Goal: Entertainment & Leisure: Consume media (video, audio)

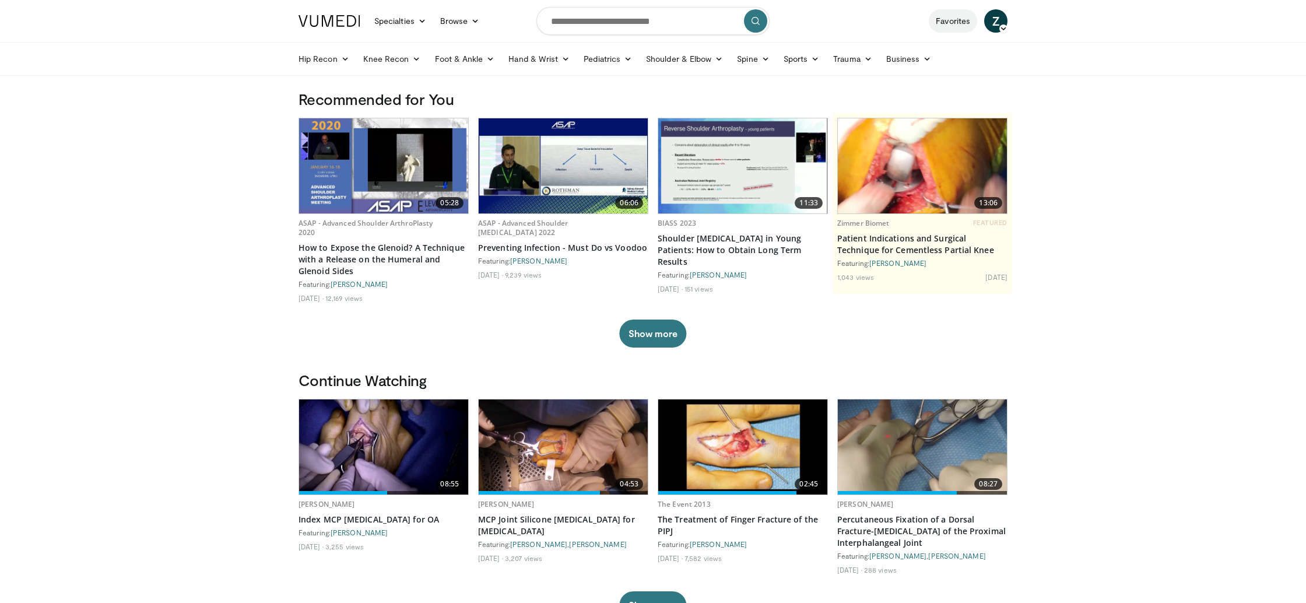
click at [966, 21] on link "Favorites" at bounding box center [953, 20] width 48 height 23
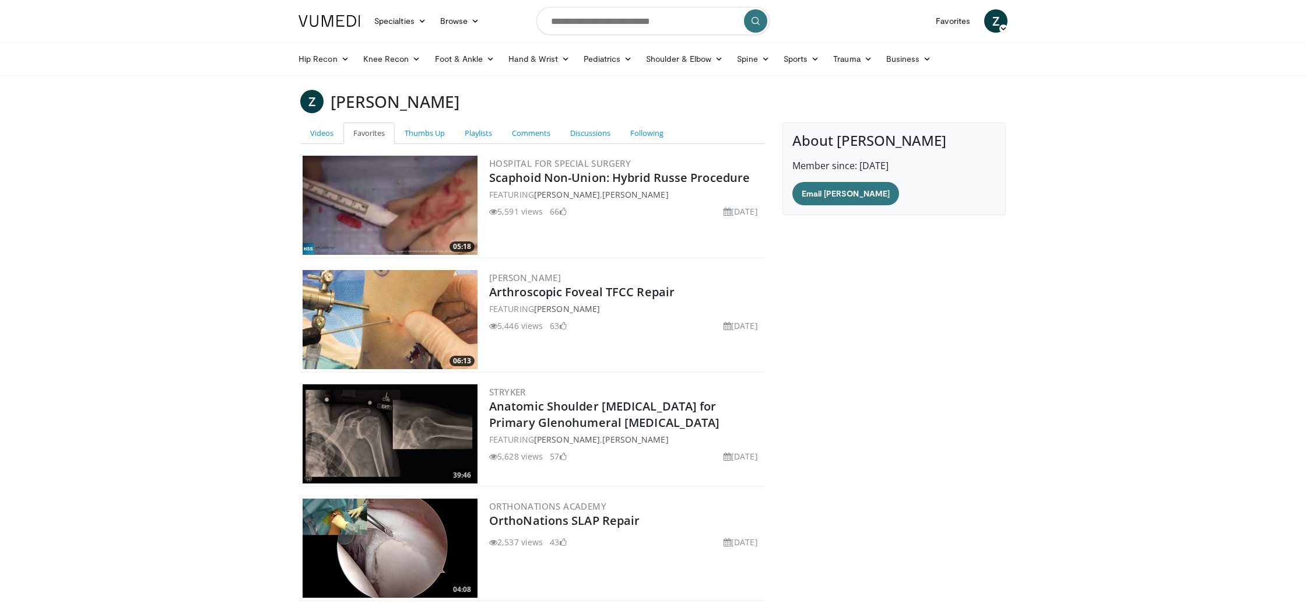
scroll to position [153, 0]
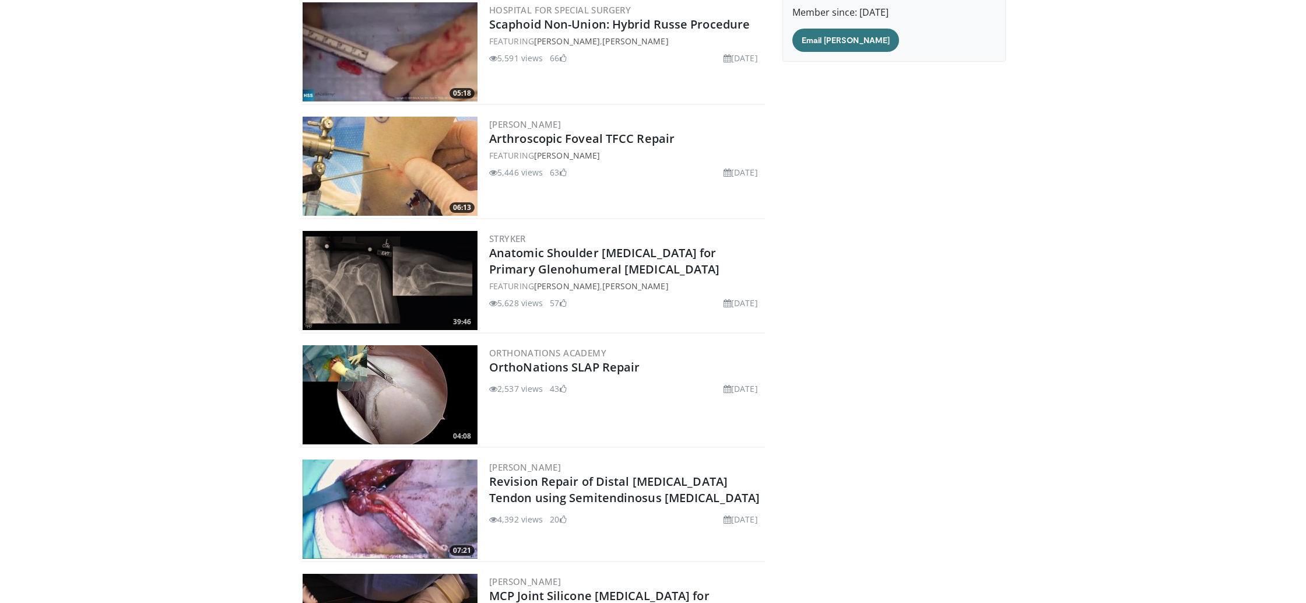
click at [389, 156] on img at bounding box center [390, 166] width 175 height 99
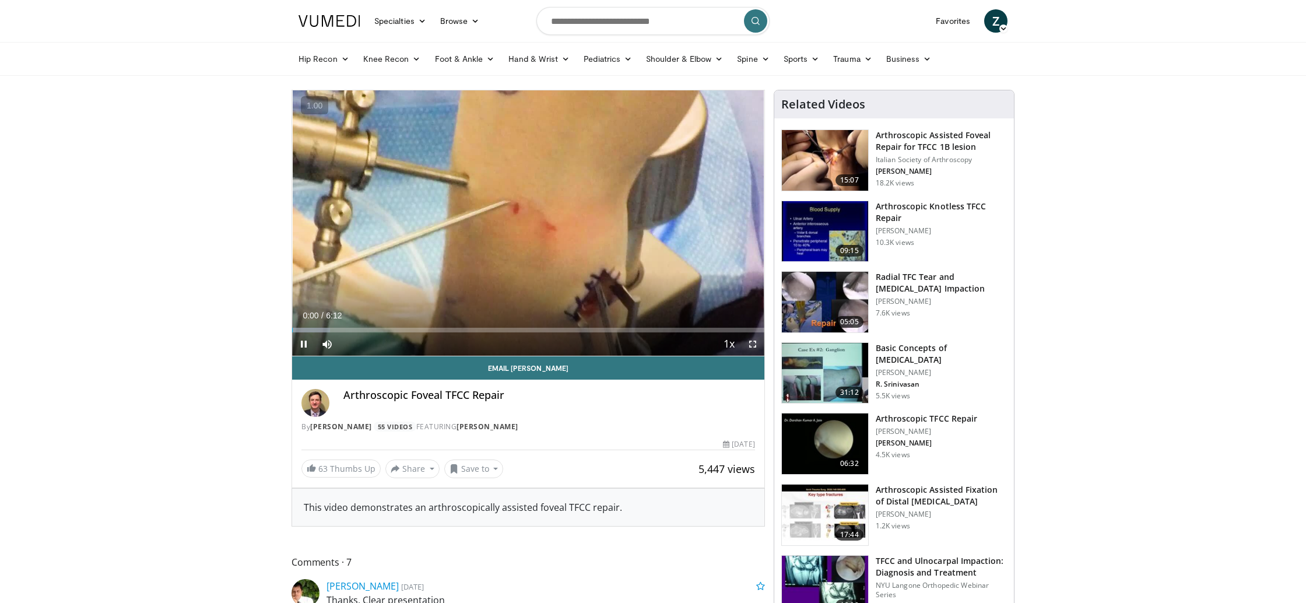
click at [756, 345] on span "Video Player" at bounding box center [752, 343] width 23 height 23
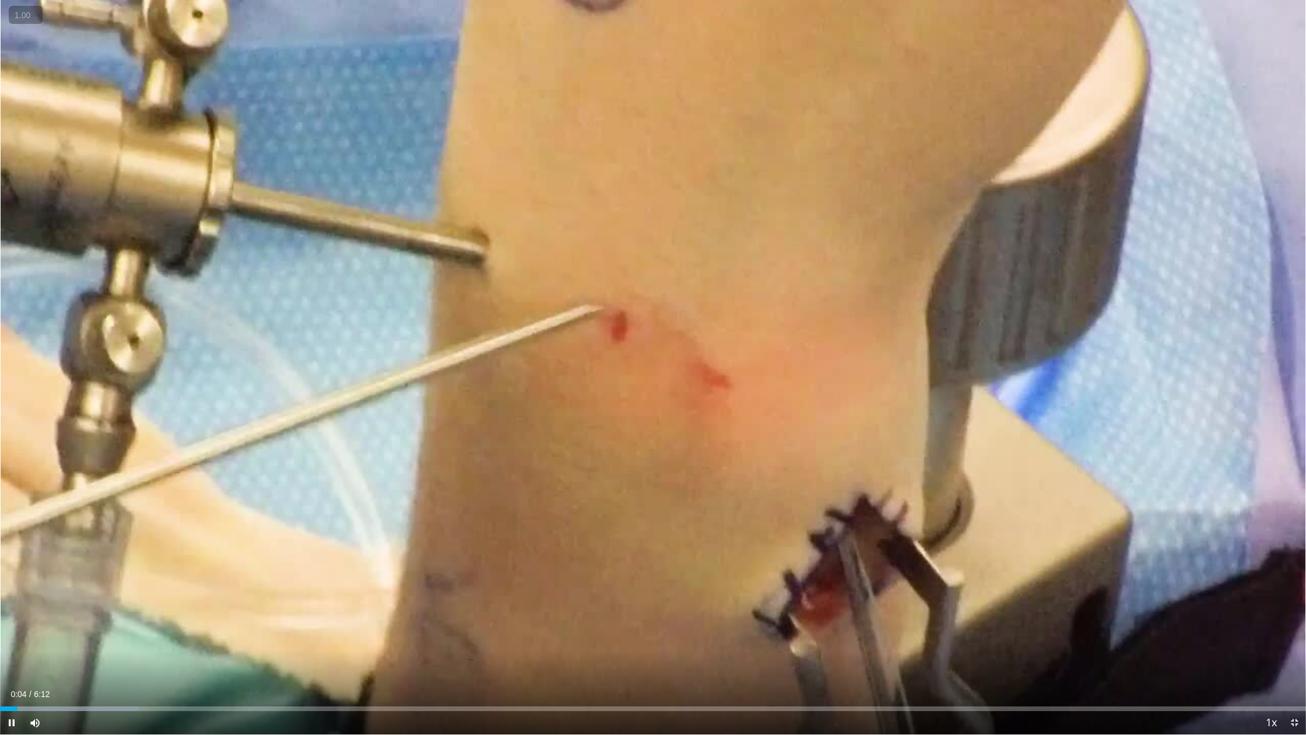
click at [0, 0] on button "+" at bounding box center [0, 0] width 0 height 0
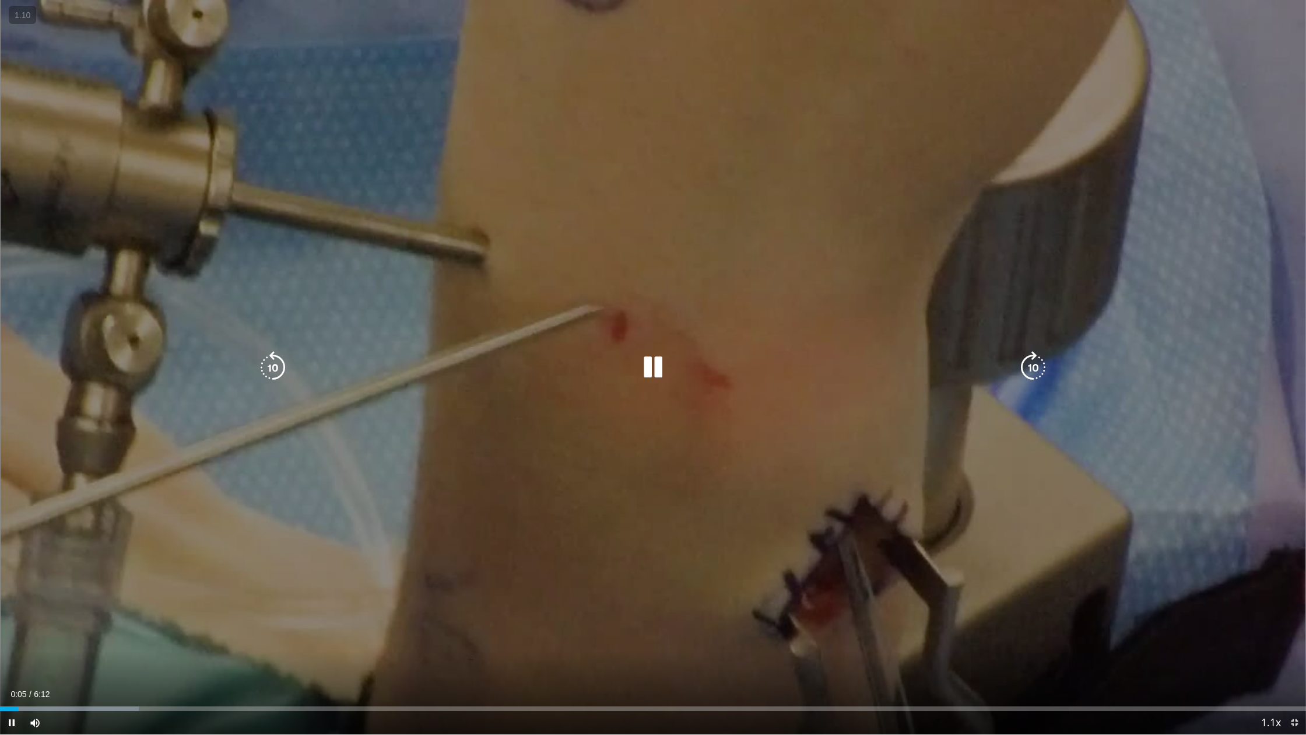
click at [71, 12] on div "10 seconds Tap to unmute" at bounding box center [653, 367] width 1306 height 734
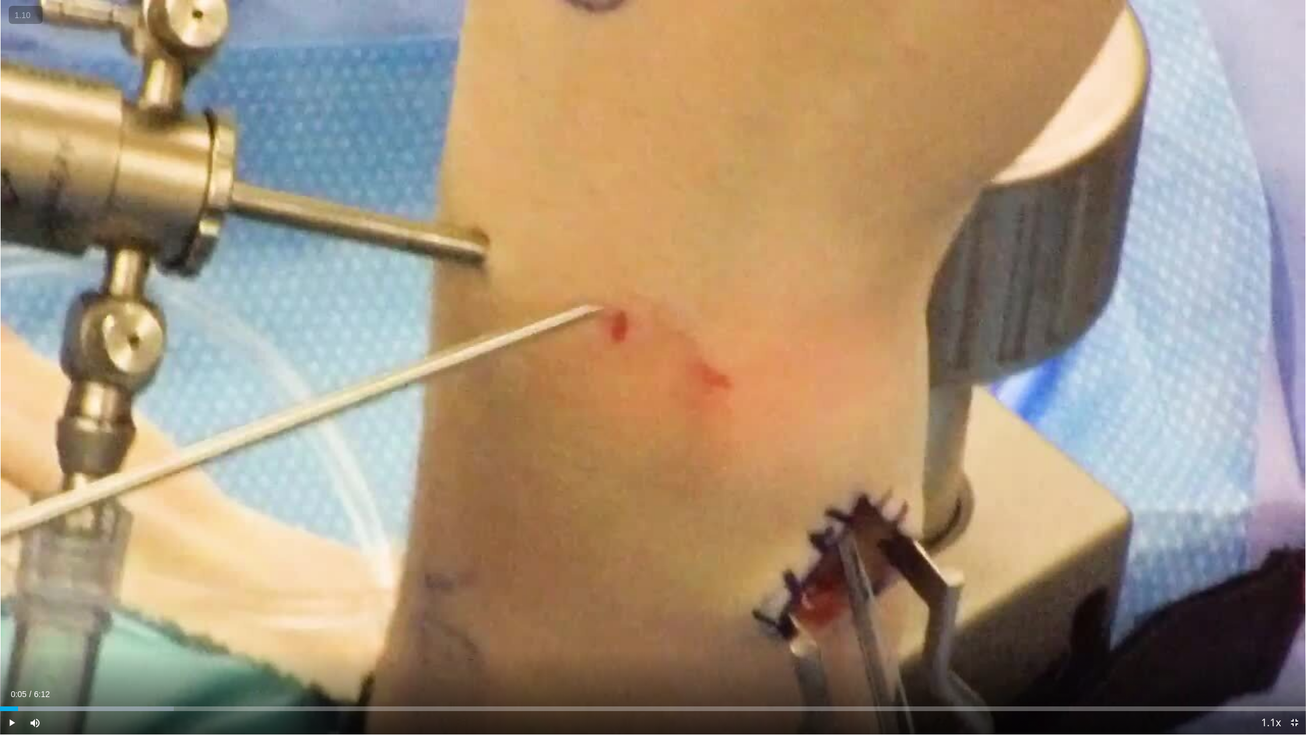
click at [0, 0] on button "+" at bounding box center [0, 0] width 0 height 0
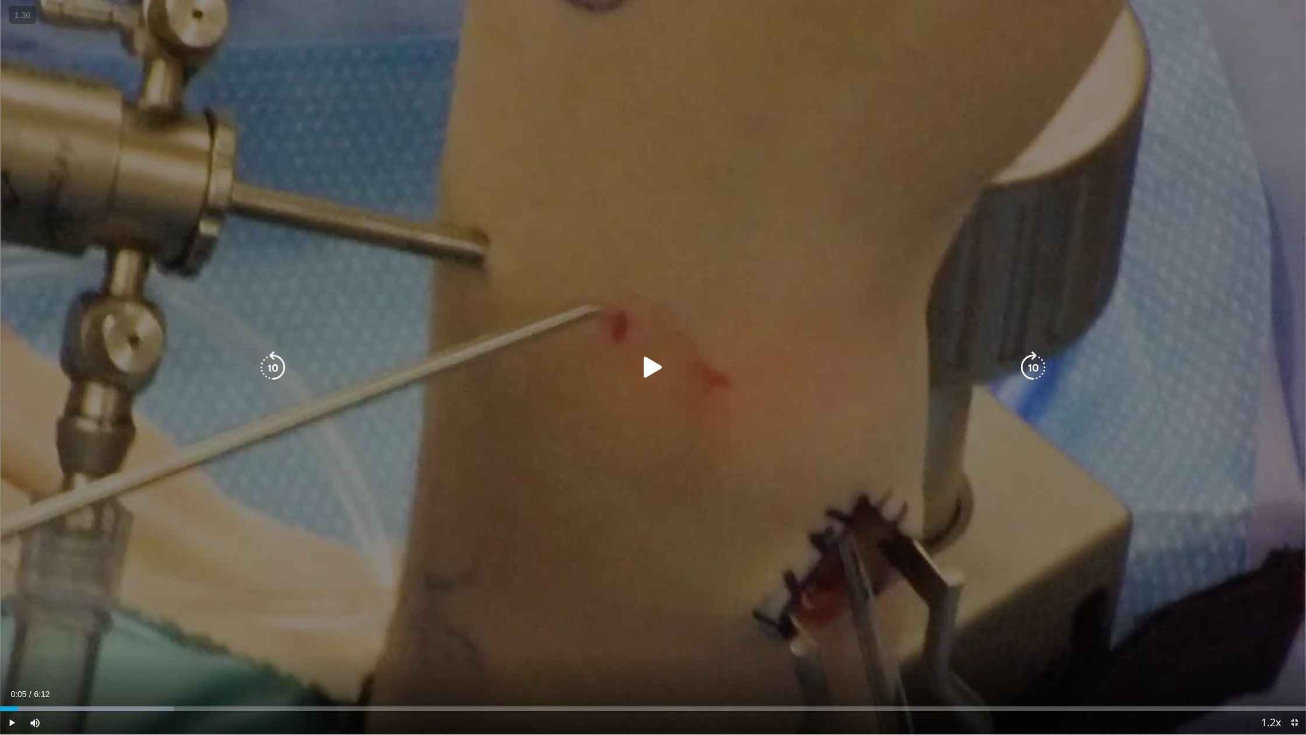
click at [656, 369] on icon "Video Player" at bounding box center [653, 367] width 33 height 33
